Goal: Navigation & Orientation: Find specific page/section

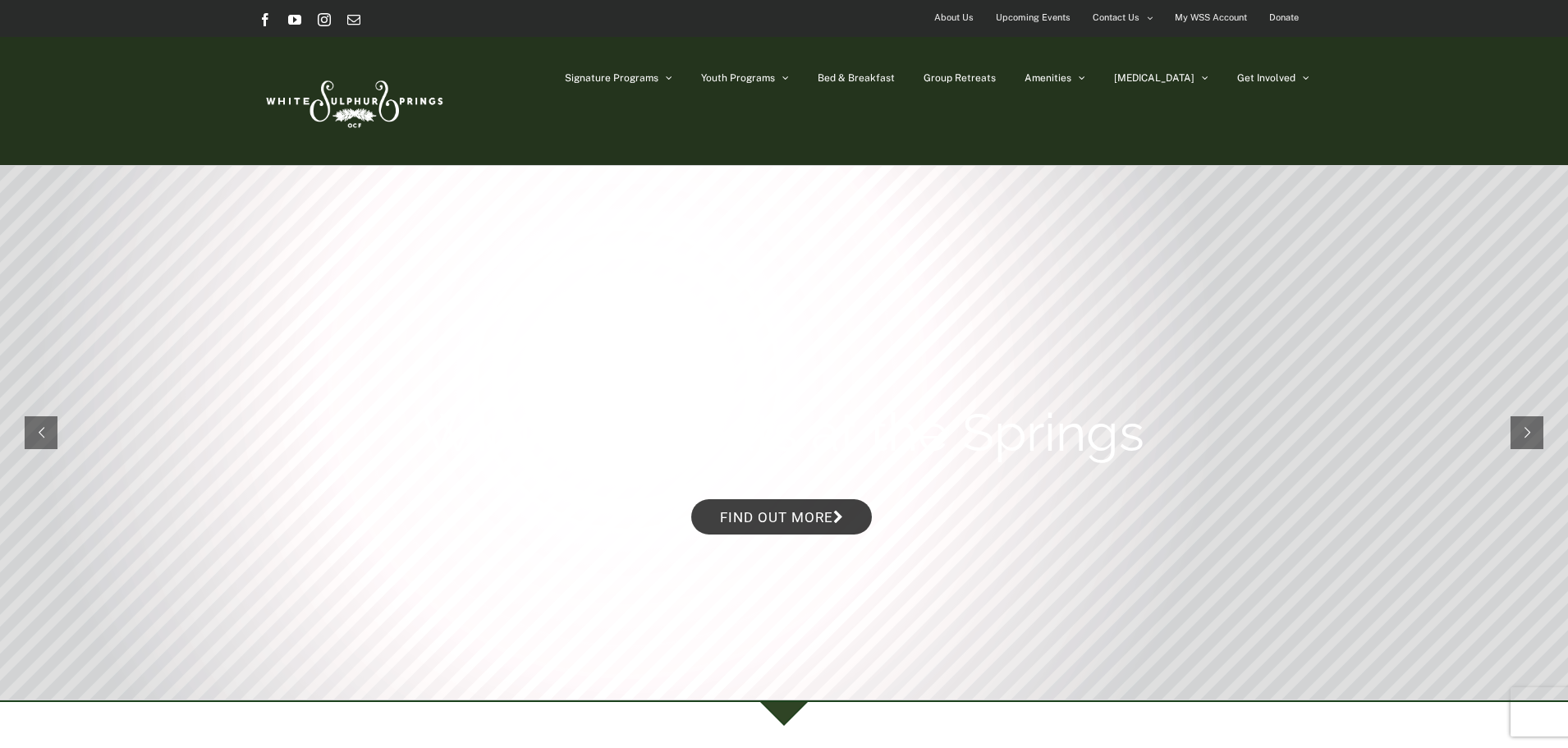
click at [1514, 179] on rs-slide "Winter Retreats at the Springs Find out more" at bounding box center [784, 433] width 1568 height 533
click at [894, 78] on span "Bed & Breakfast" at bounding box center [857, 78] width 78 height 10
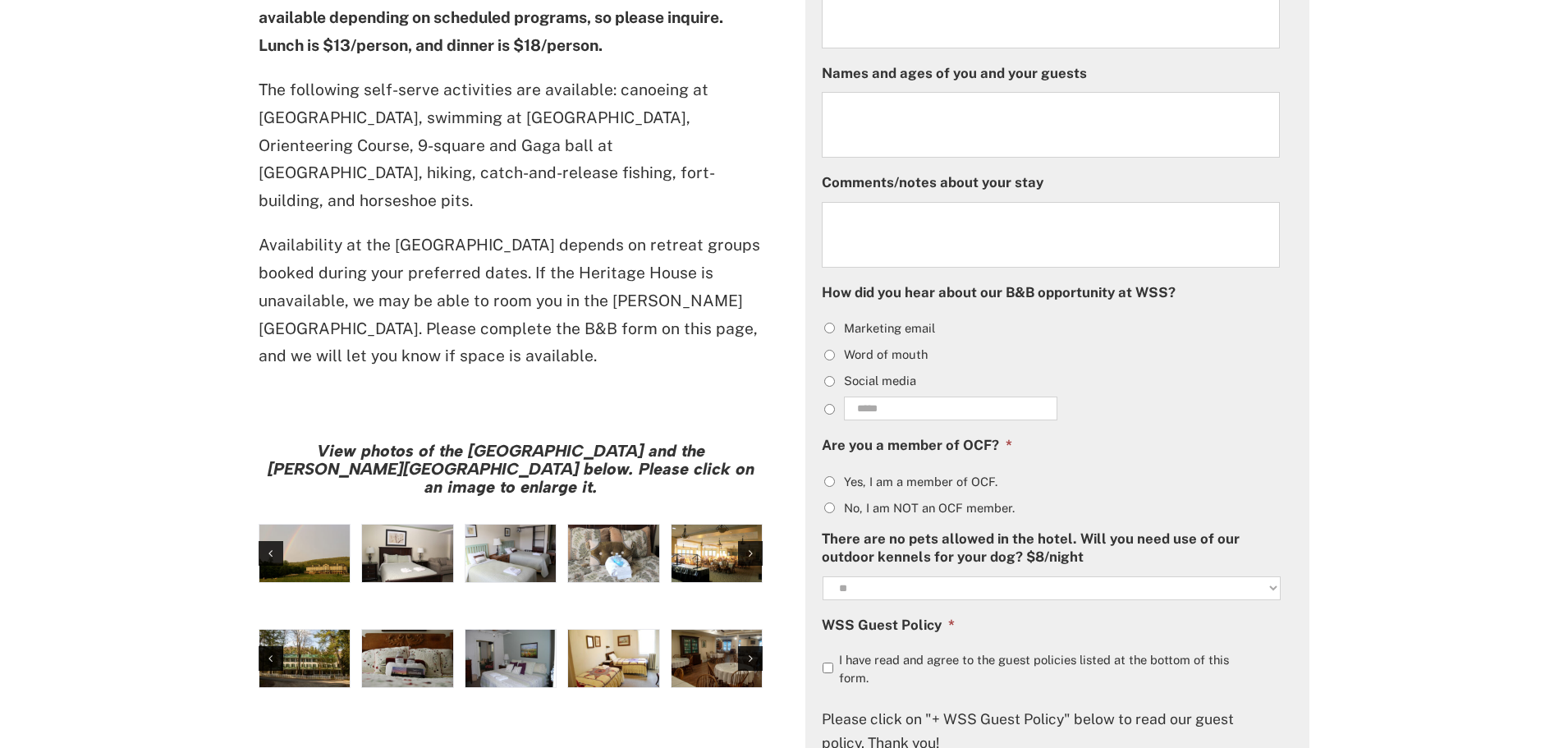
scroll to position [1231, 0]
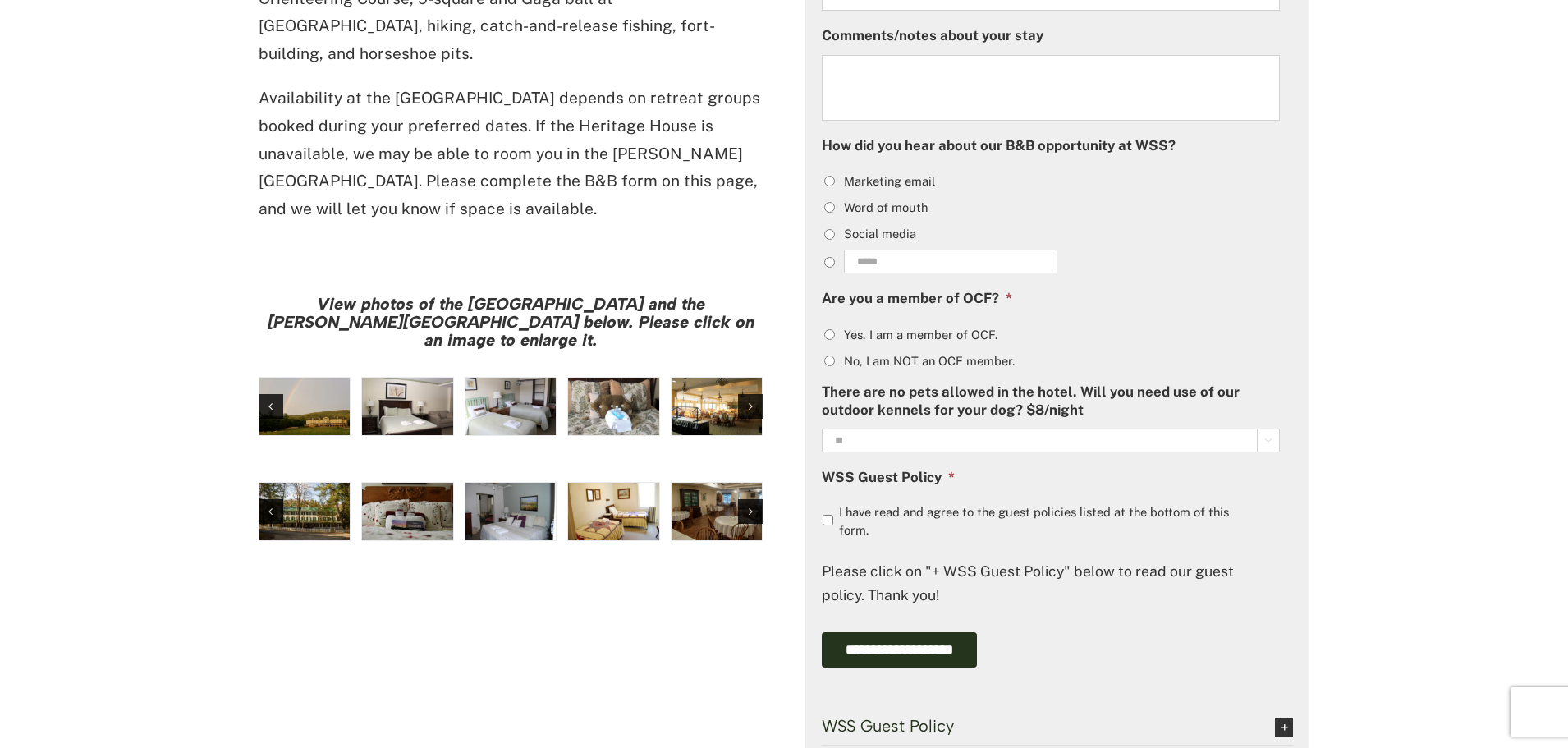
click at [318, 378] on img "large-heritage" at bounding box center [305, 407] width 92 height 58
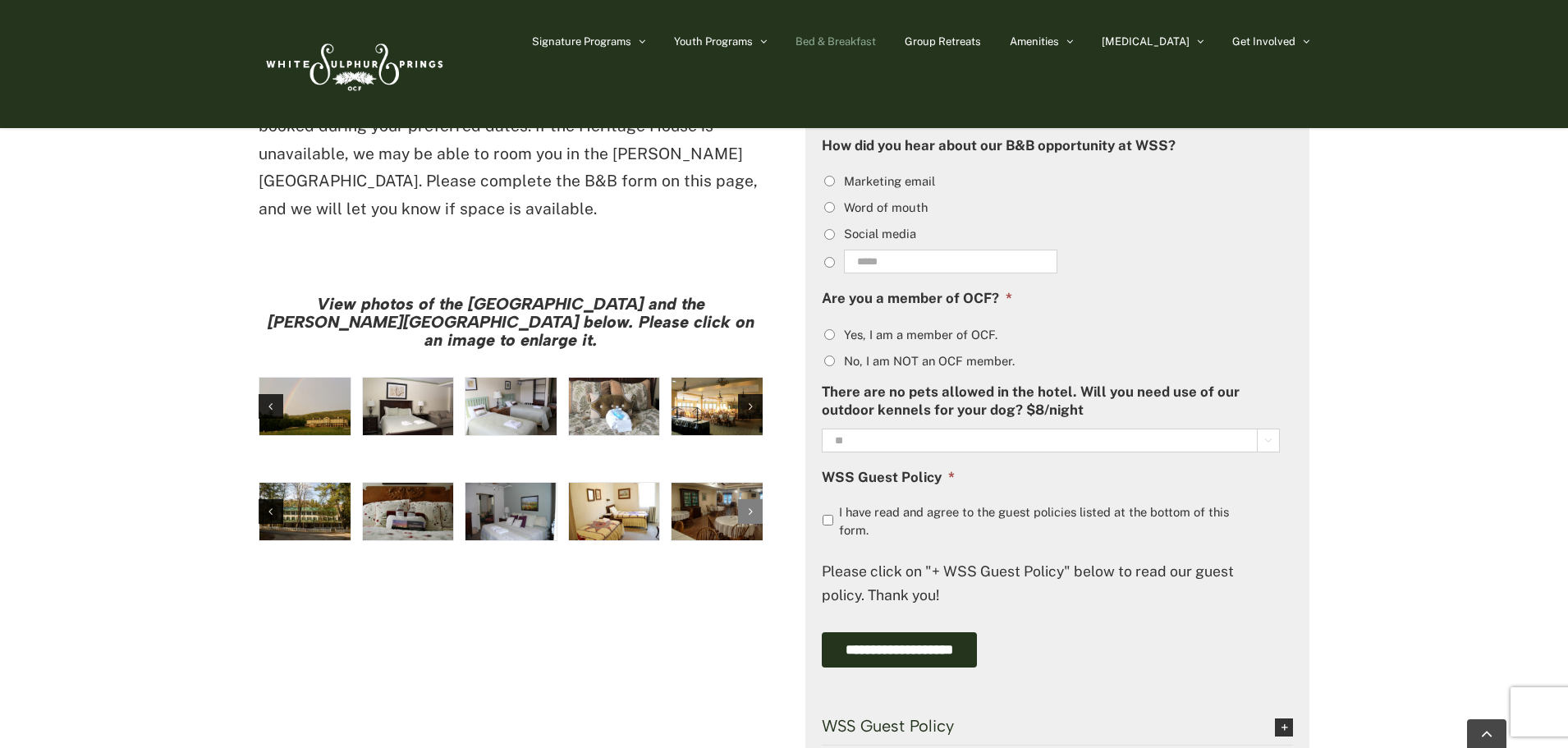
click at [752, 505] on icon "Next slide" at bounding box center [751, 511] width 4 height 12
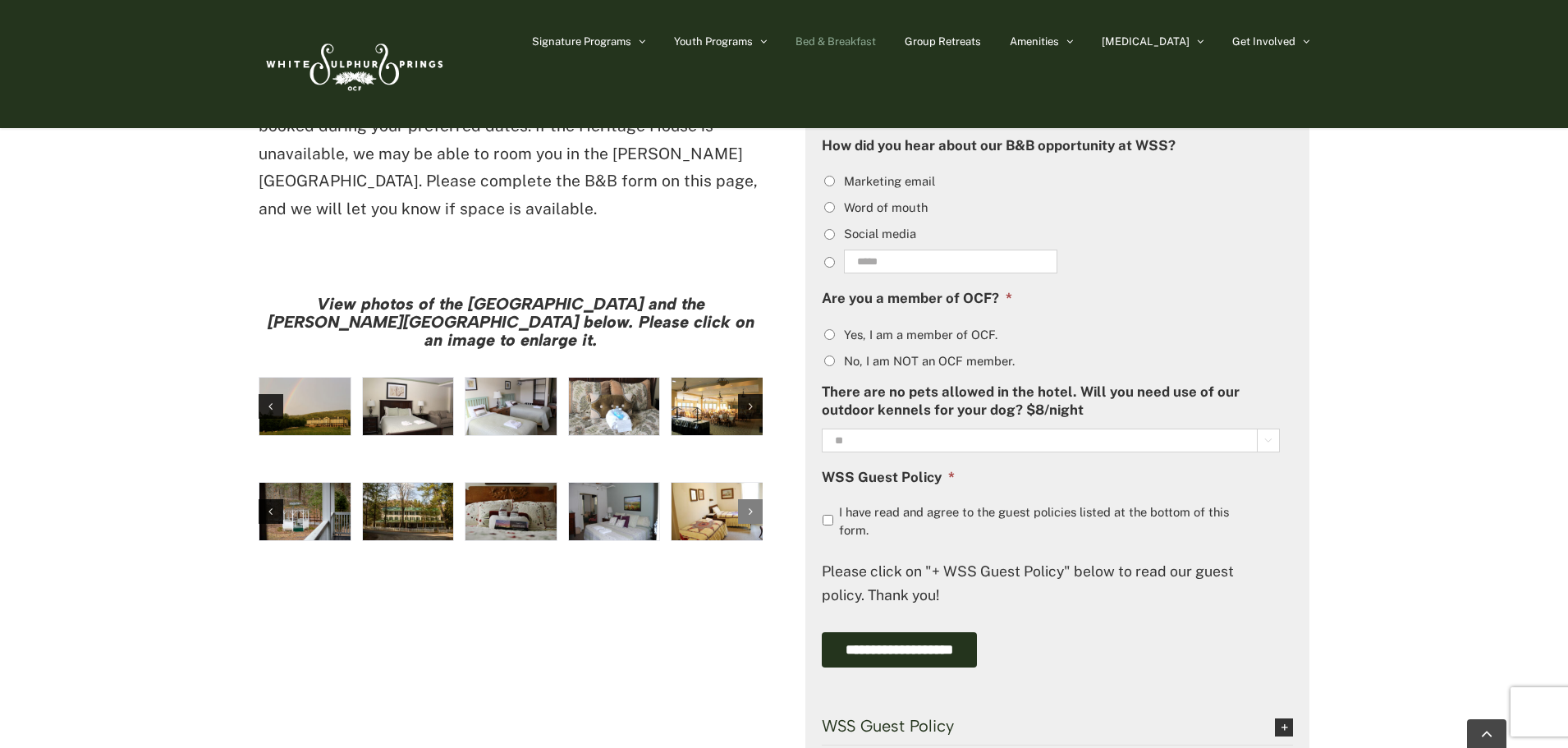
click at [751, 505] on icon "Next slide" at bounding box center [751, 511] width 4 height 12
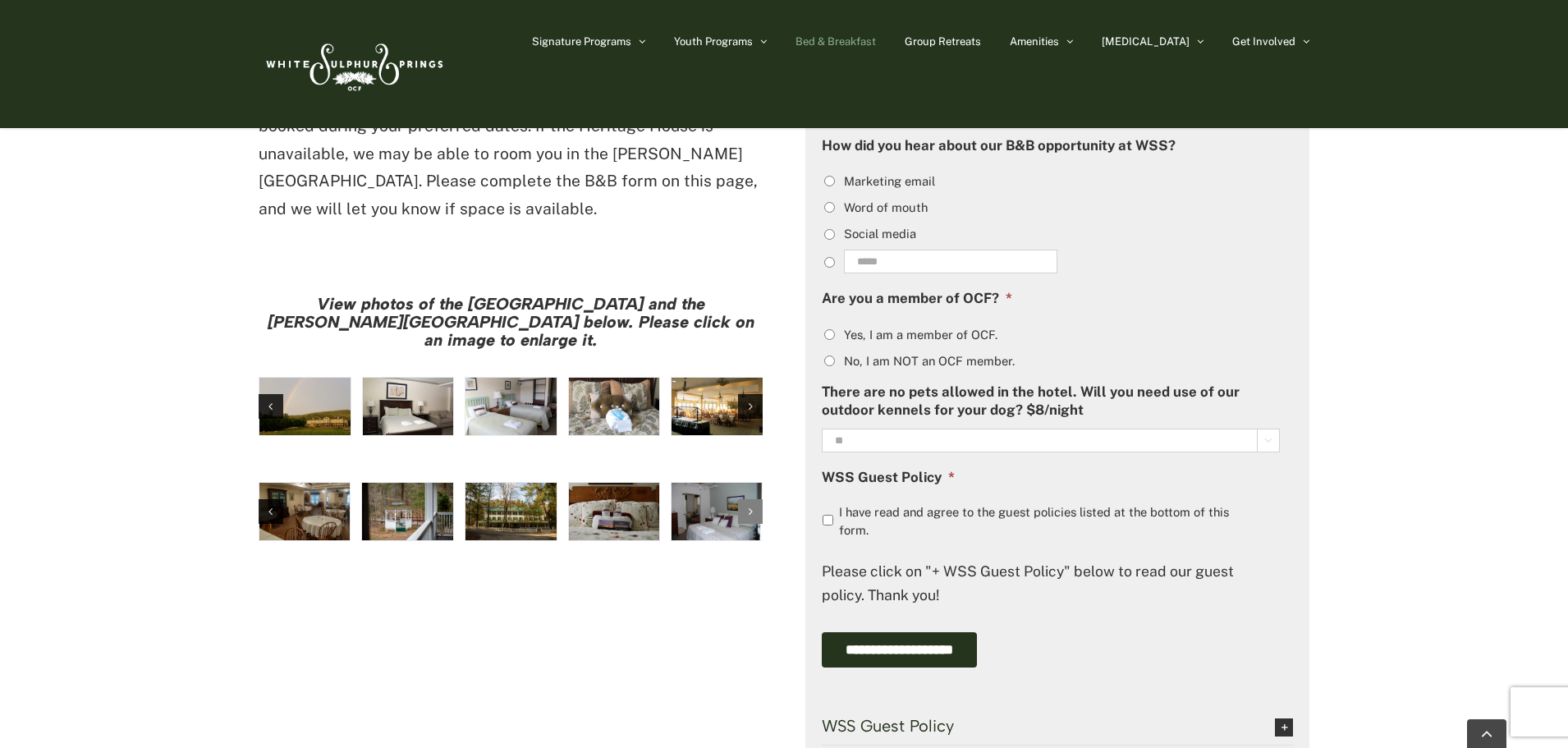
click at [751, 505] on icon "Next slide" at bounding box center [751, 511] width 4 height 12
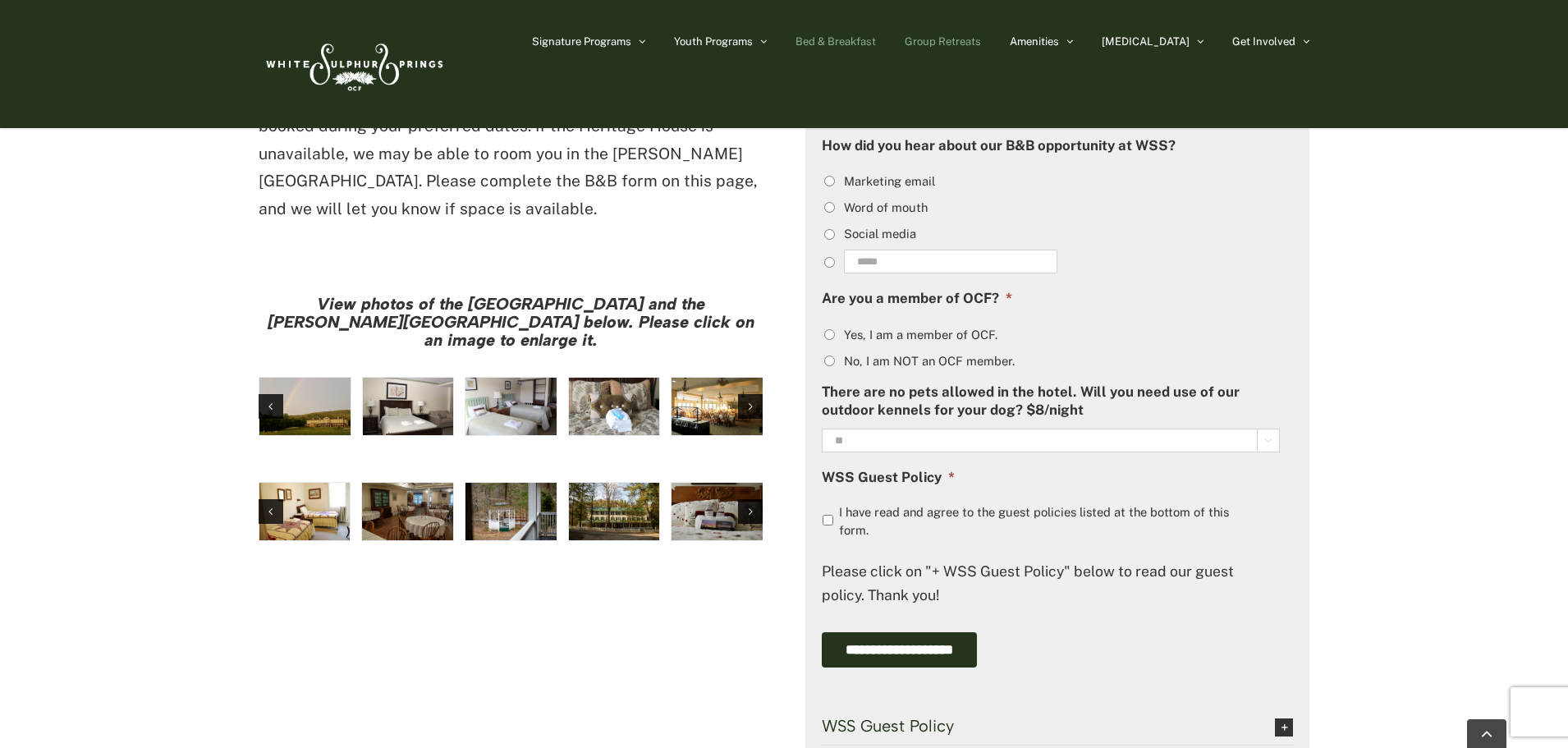
click at [981, 38] on span "Group Retreats" at bounding box center [942, 41] width 77 height 11
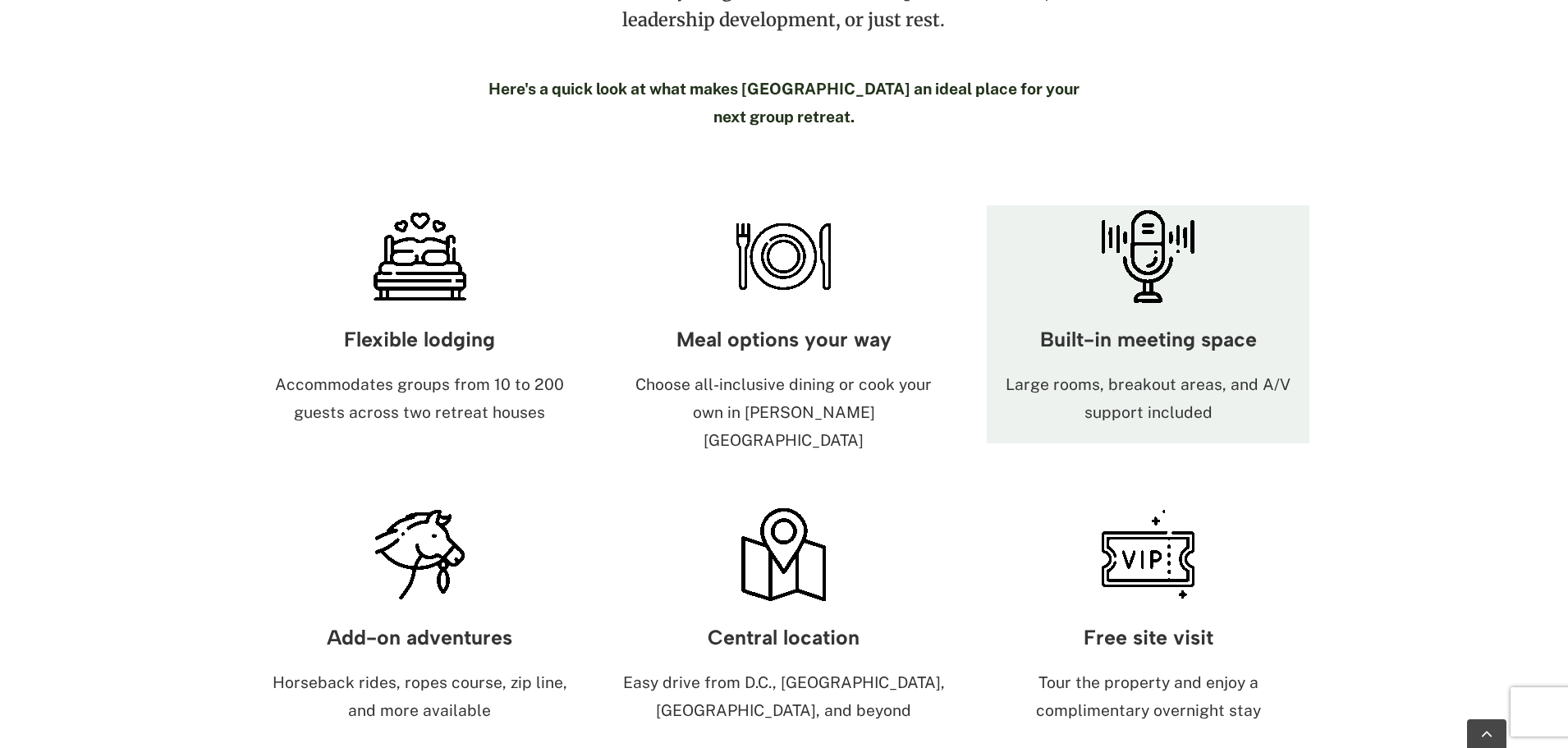
scroll to position [985, 0]
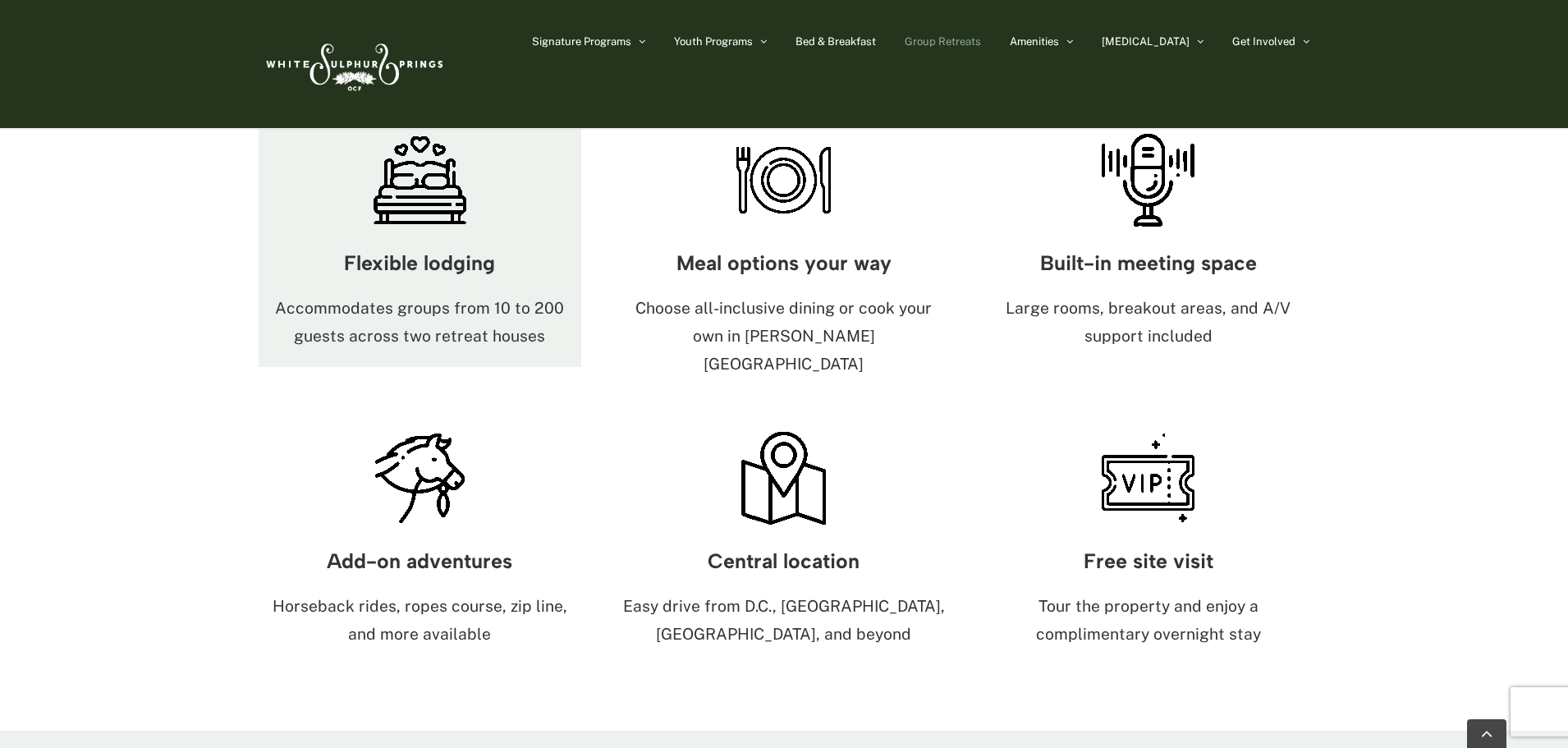
click at [404, 232] on div "Flexible lodging Accommodates groups from 10 to 200 guests across two retreat h…" at bounding box center [420, 299] width 322 height 135
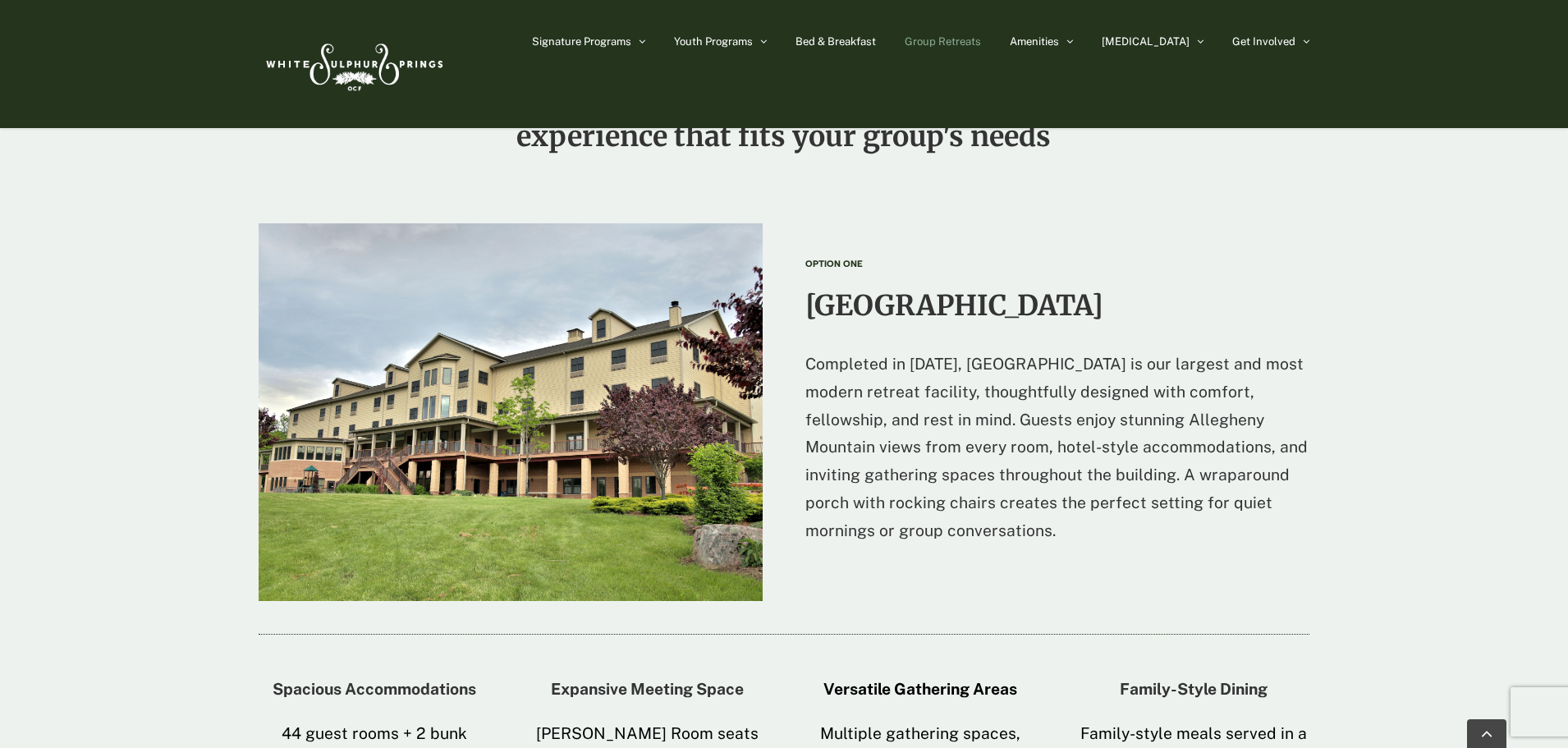
scroll to position [1805, 0]
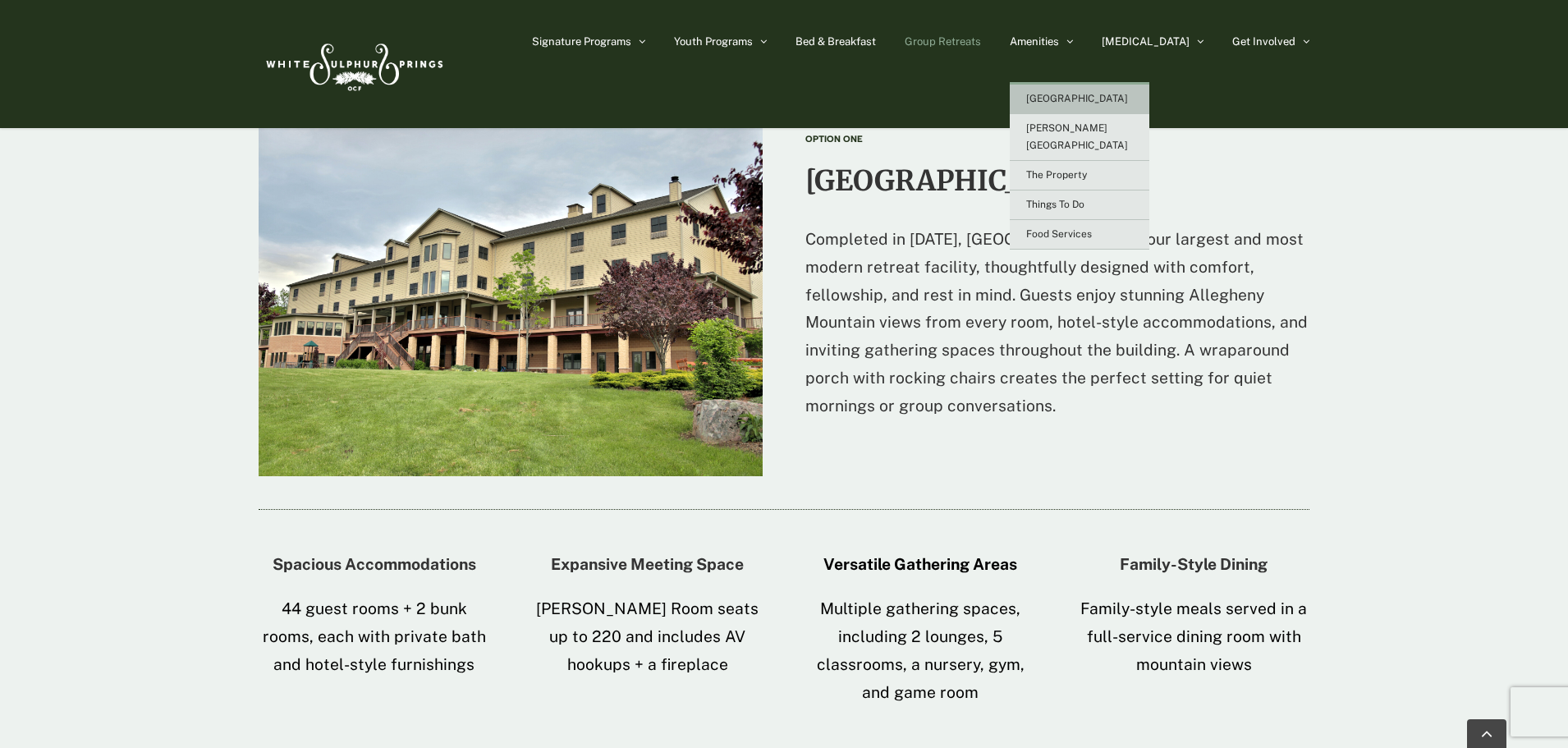
click at [1110, 98] on span "[GEOGRAPHIC_DATA]" at bounding box center [1077, 98] width 101 height 12
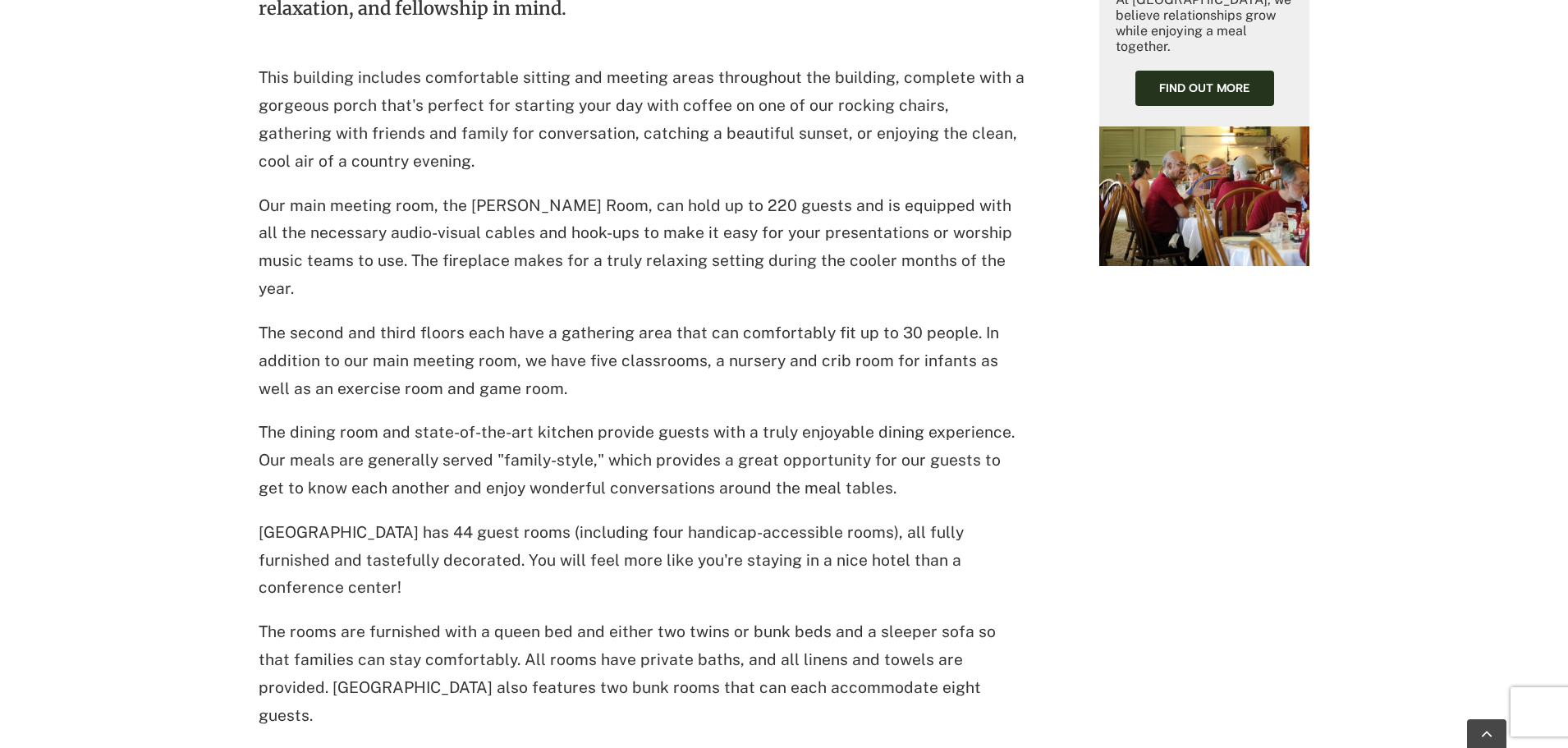
scroll to position [711, 0]
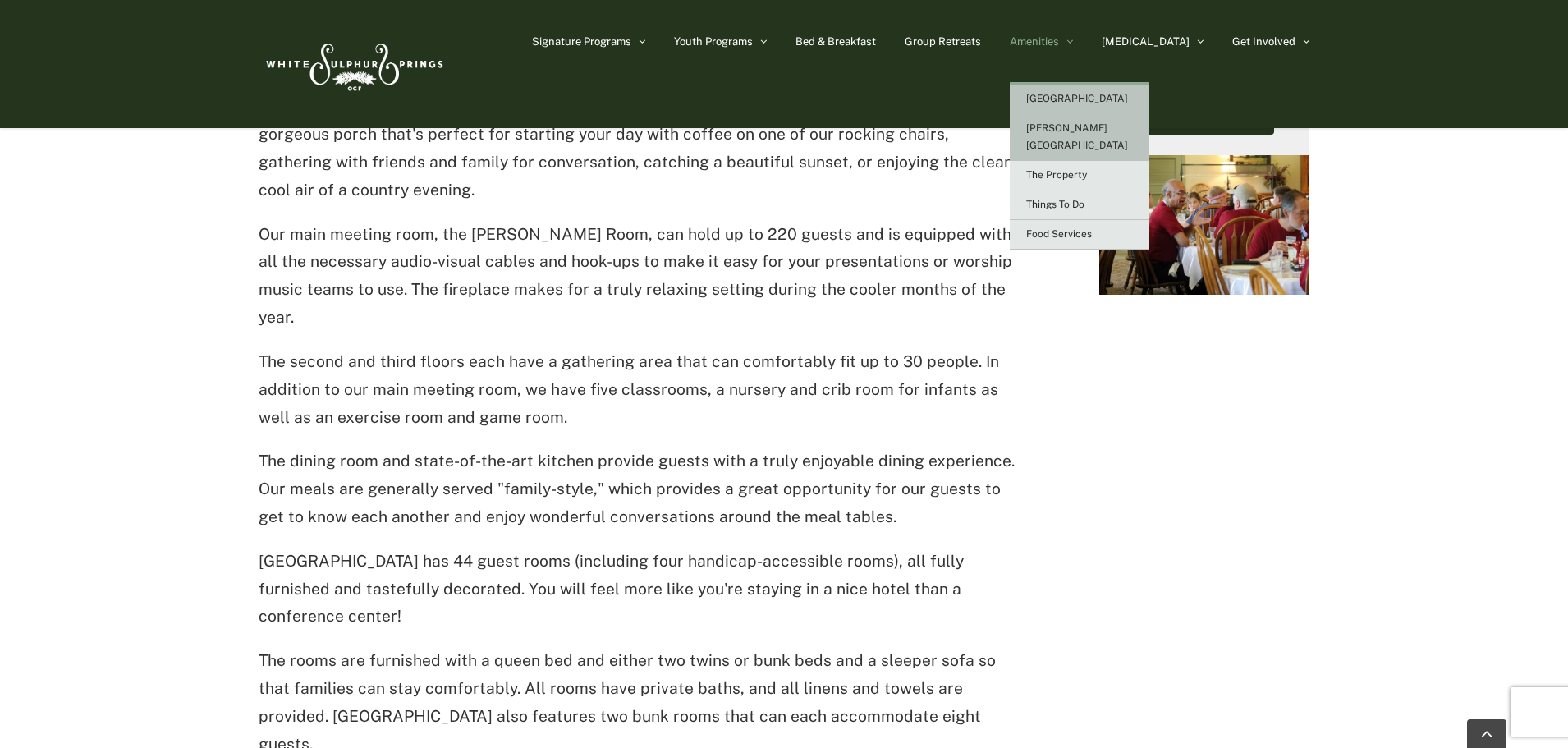
click at [1110, 126] on span "[PERSON_NAME][GEOGRAPHIC_DATA]" at bounding box center [1077, 136] width 101 height 29
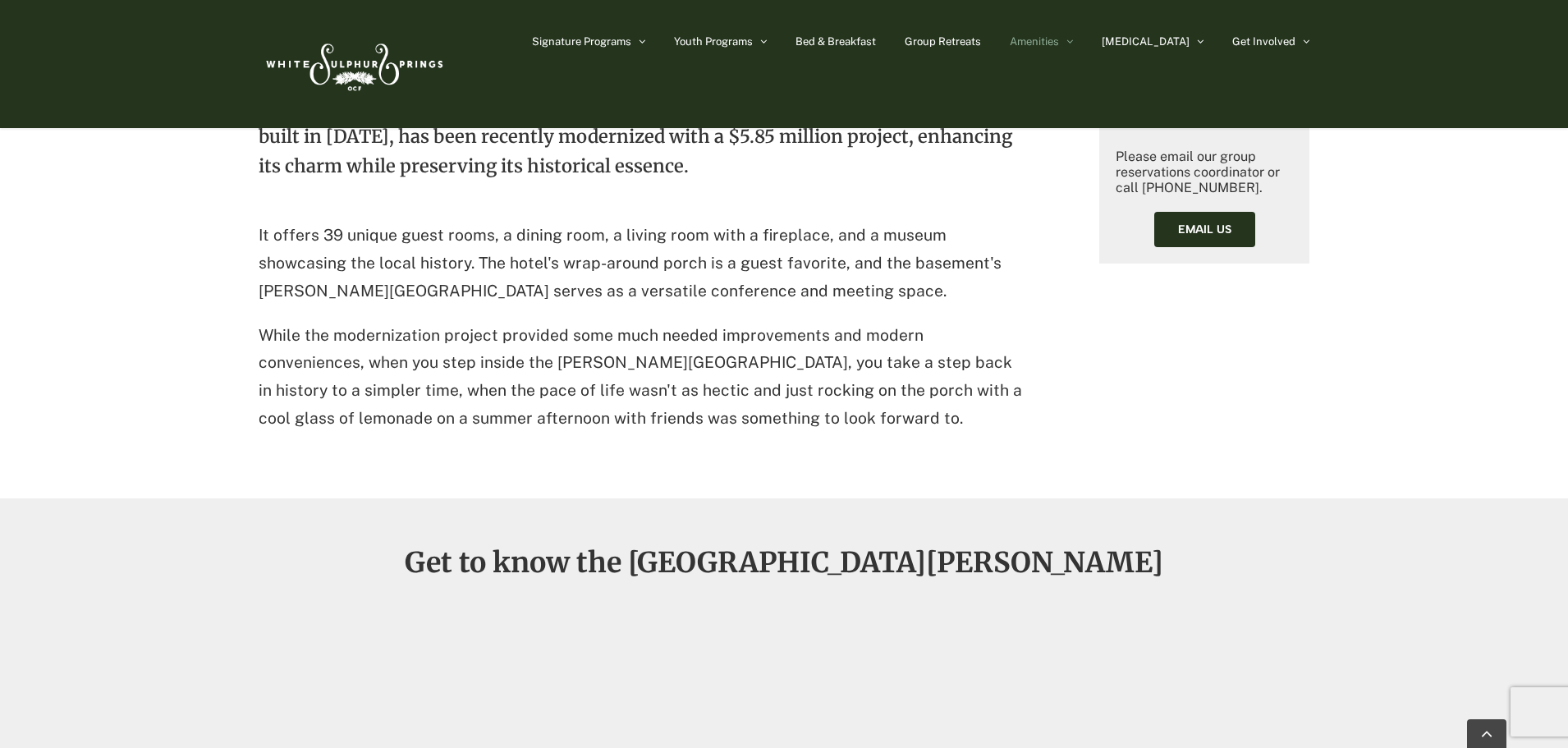
scroll to position [575, 0]
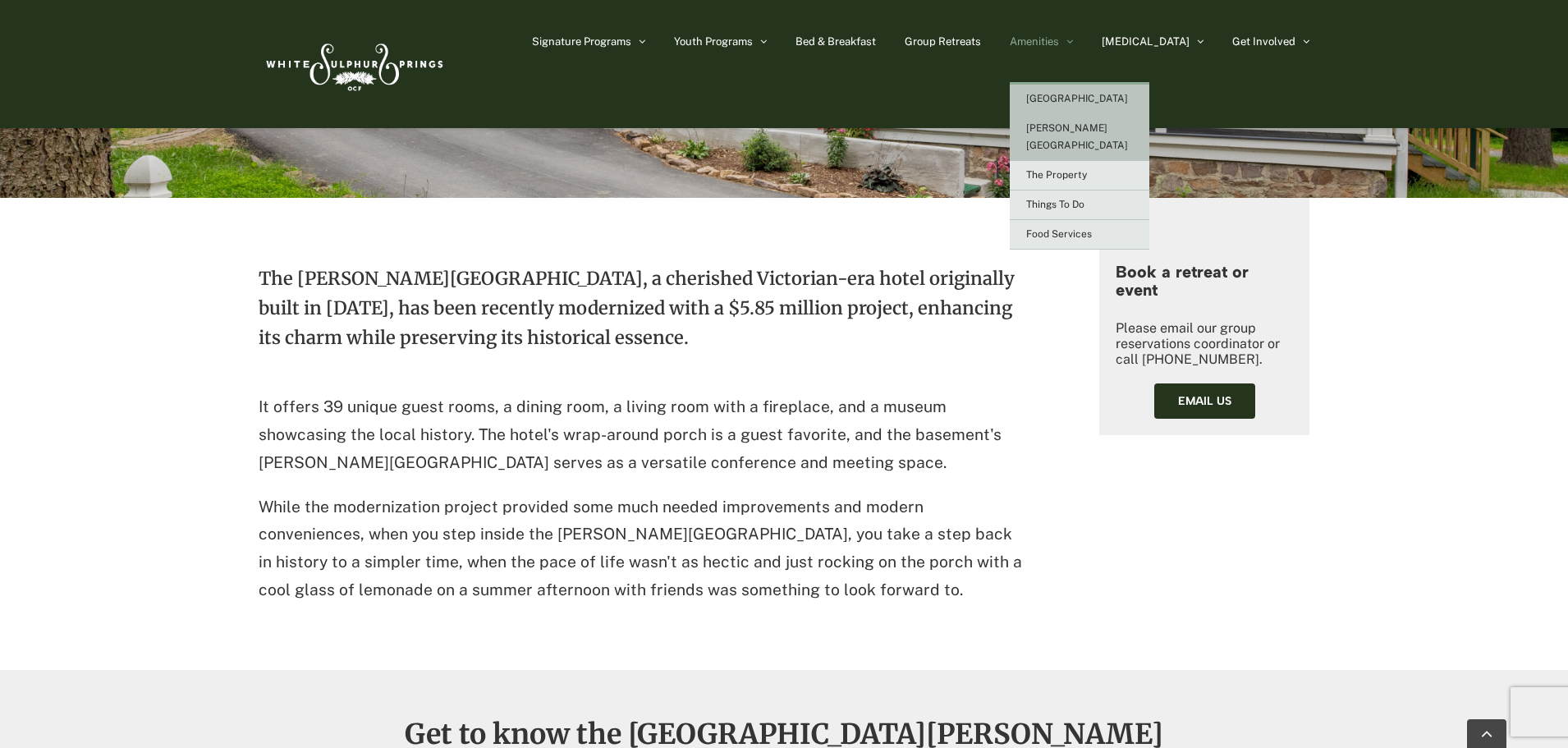
click at [1128, 97] on span "[GEOGRAPHIC_DATA]" at bounding box center [1077, 98] width 101 height 12
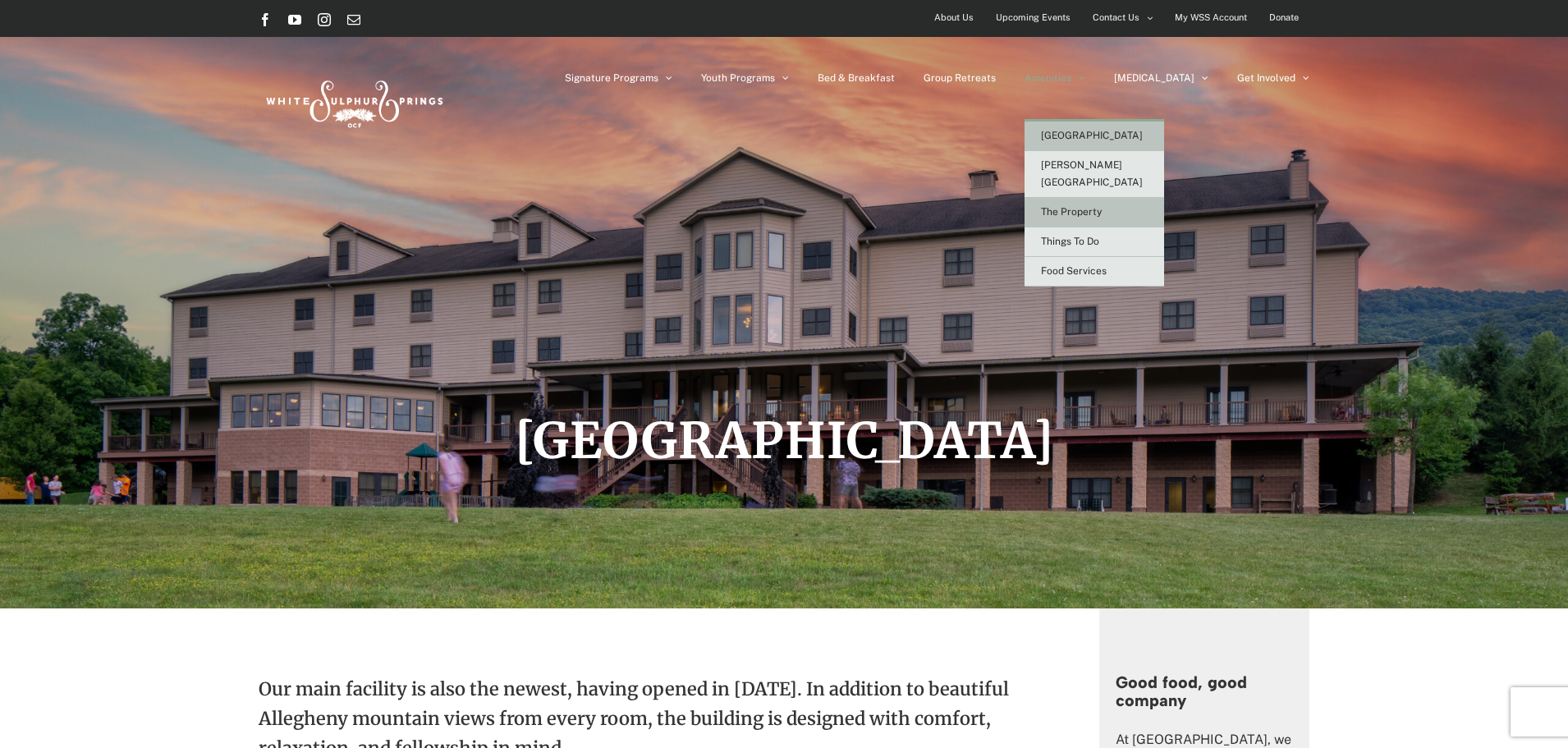
click at [1164, 198] on link "The Property" at bounding box center [1094, 213] width 139 height 30
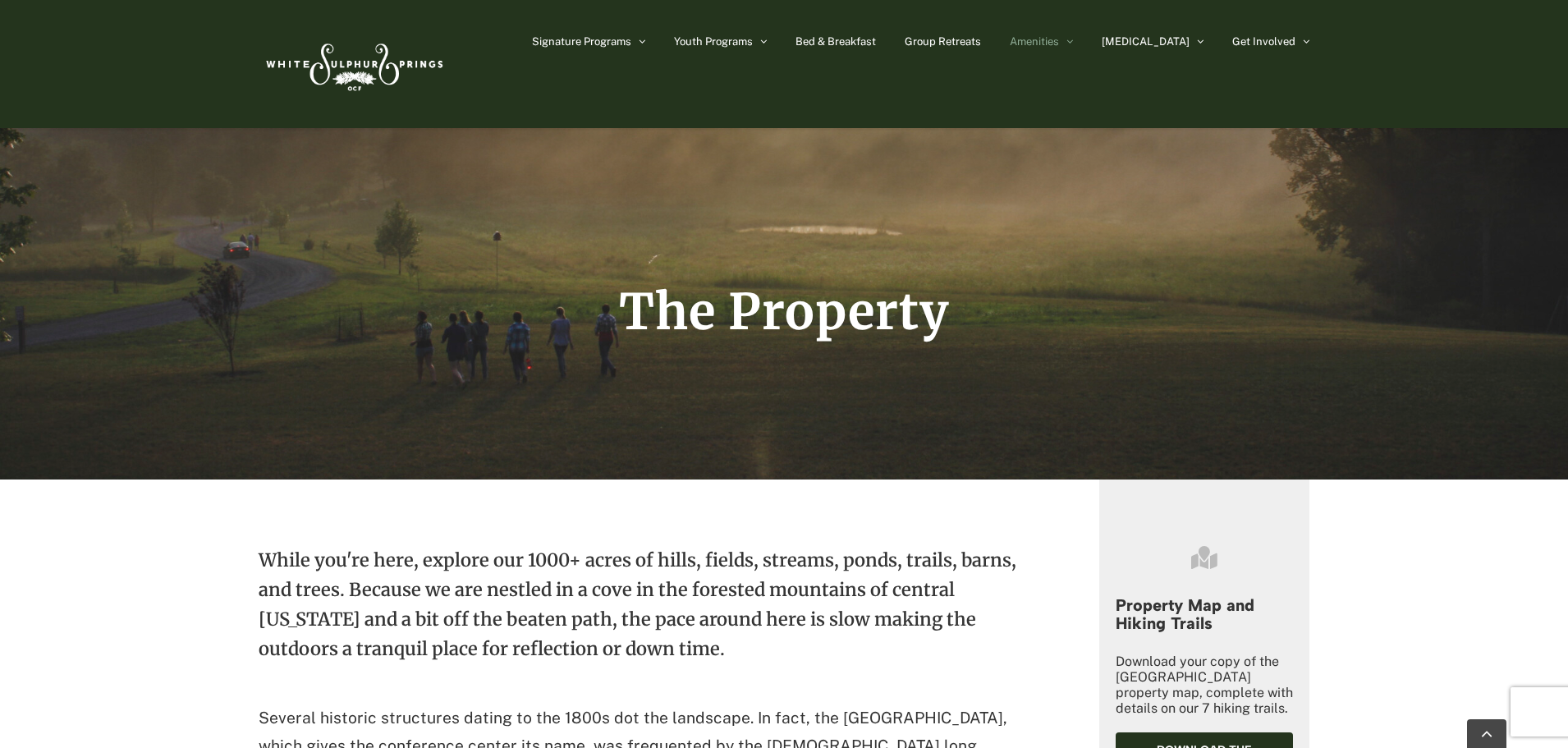
scroll to position [83, 0]
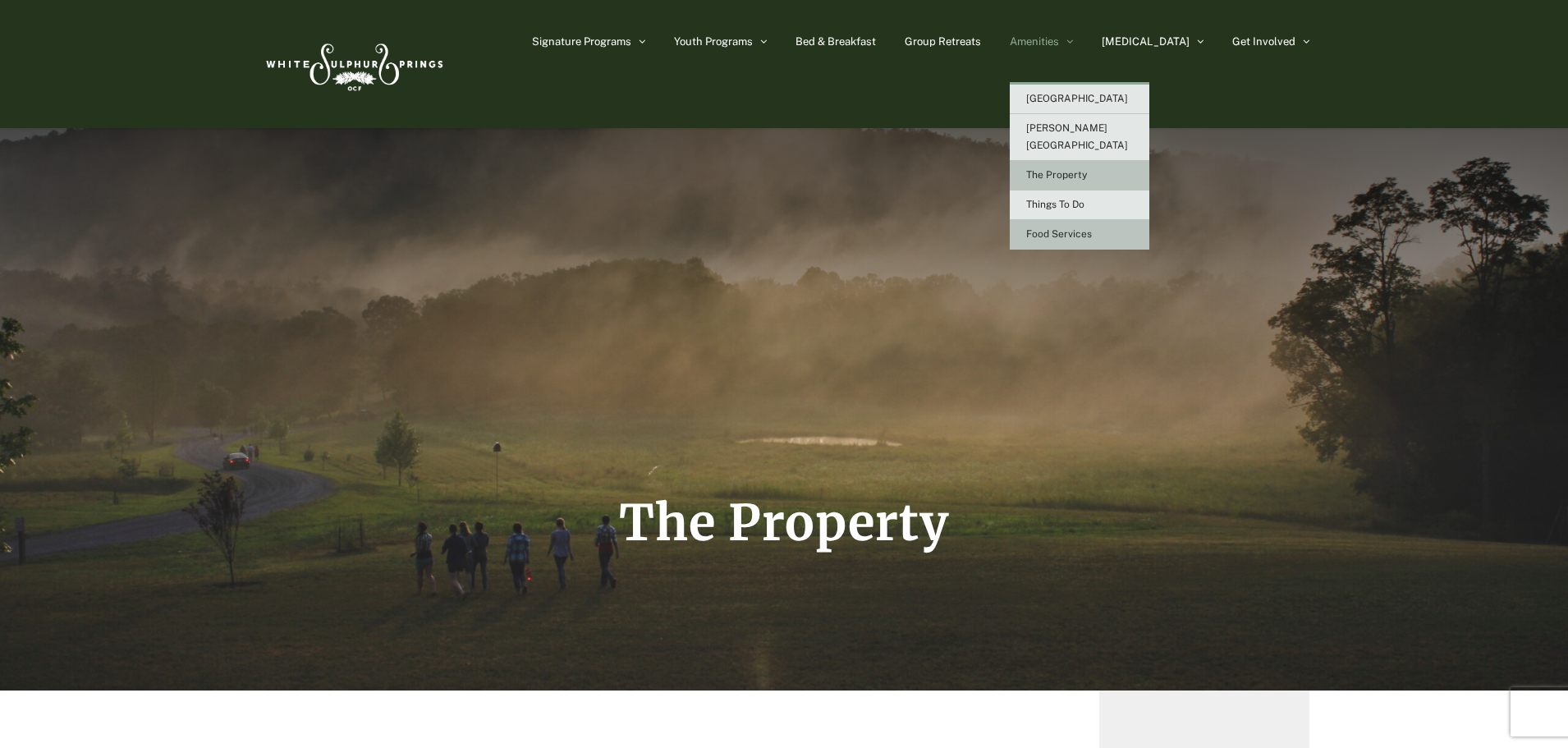
click at [1091, 228] on span "Food Services" at bounding box center [1059, 234] width 66 height 12
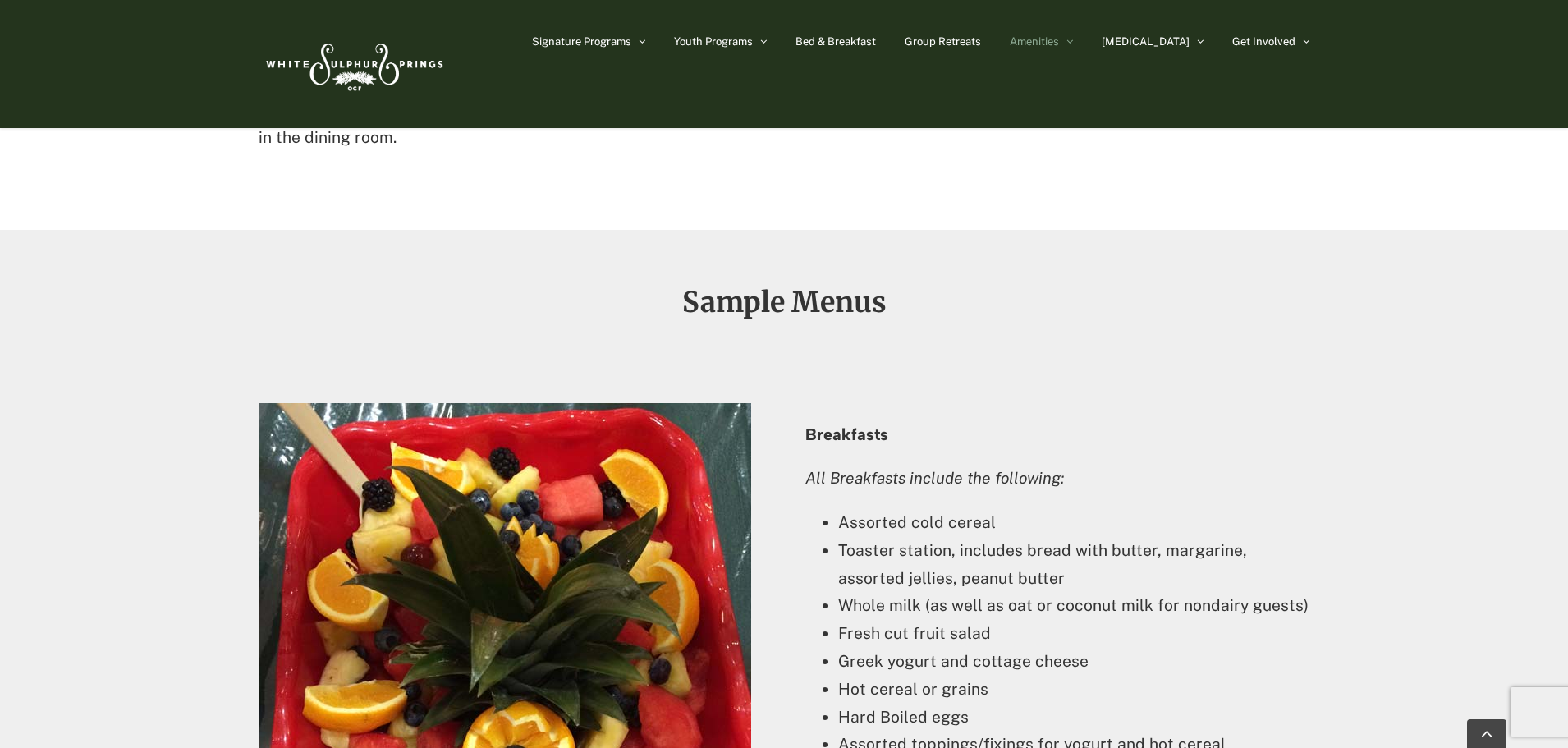
scroll to position [1477, 0]
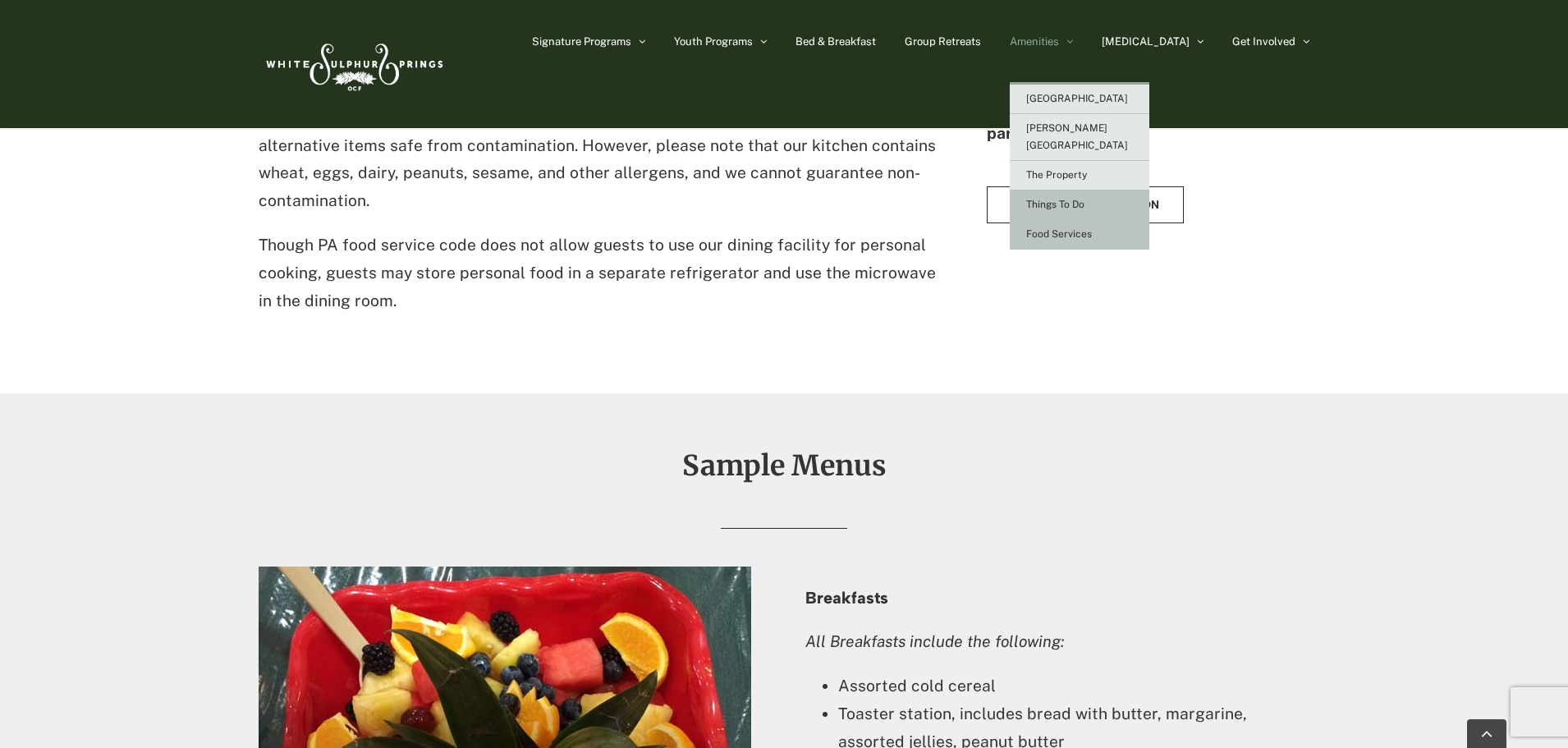
click at [1115, 196] on link "Things To Do" at bounding box center [1079, 205] width 139 height 30
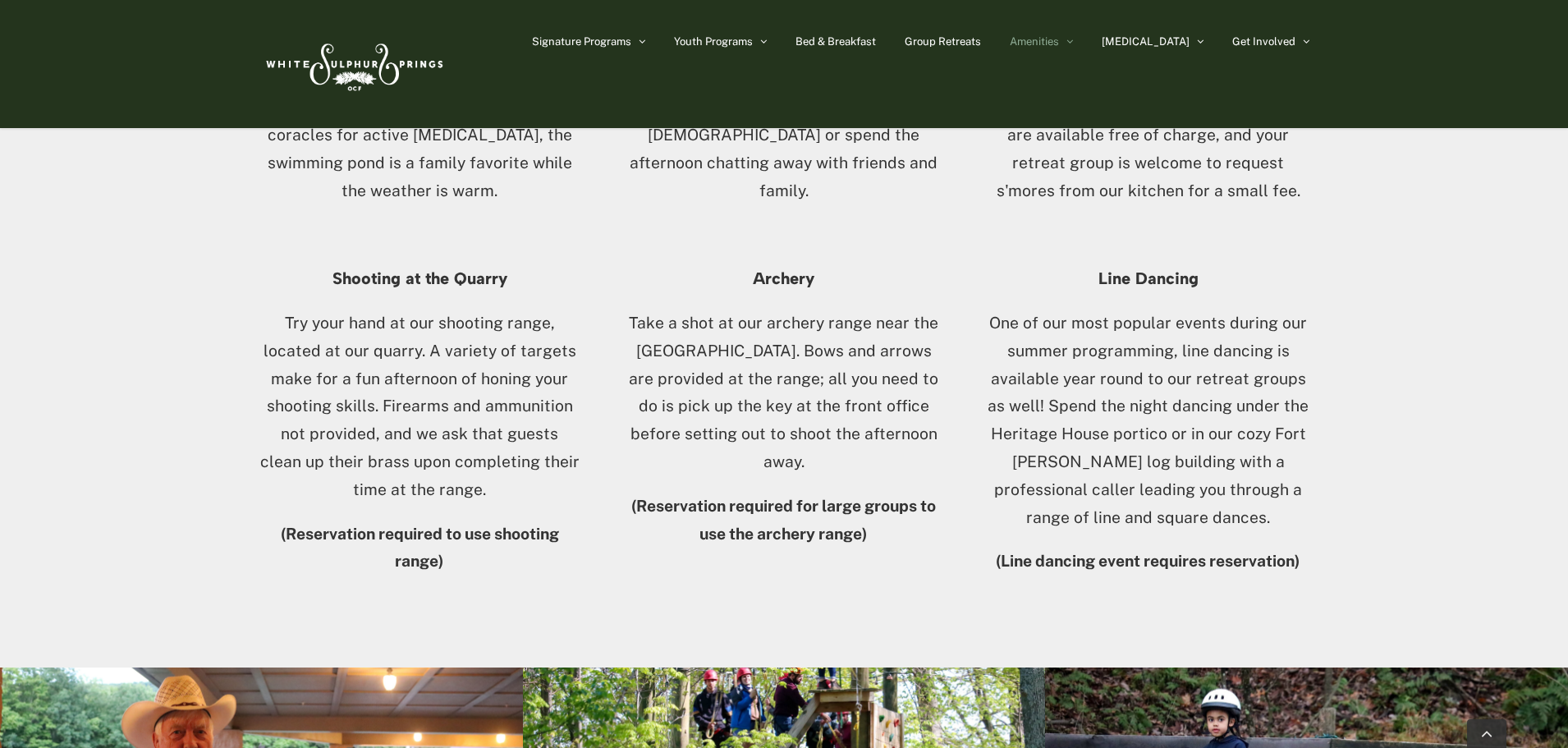
scroll to position [2709, 0]
